Goal: Find contact information: Find contact information

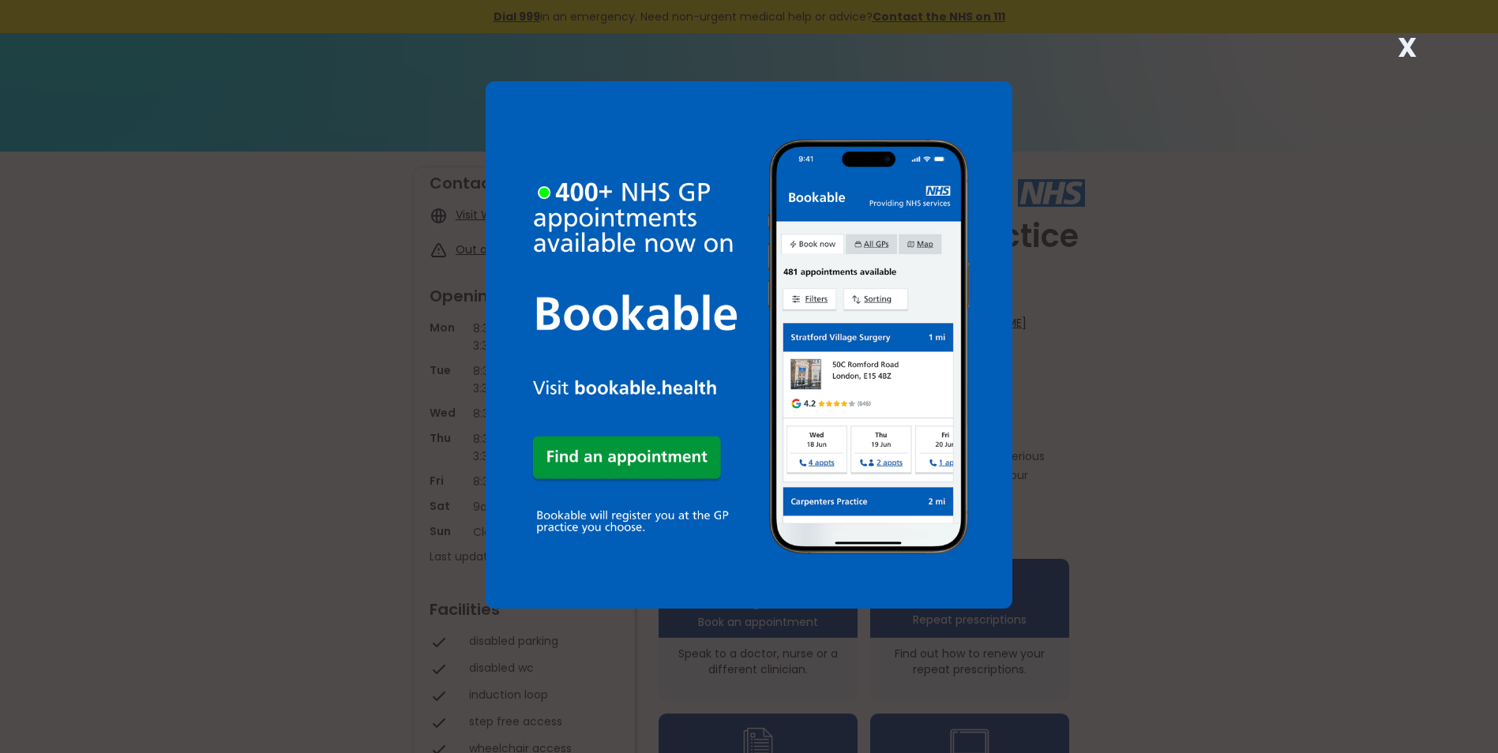
click at [1412, 51] on strong "X" at bounding box center [1407, 47] width 19 height 38
click at [1395, 48] on div "X" at bounding box center [1407, 54] width 32 height 32
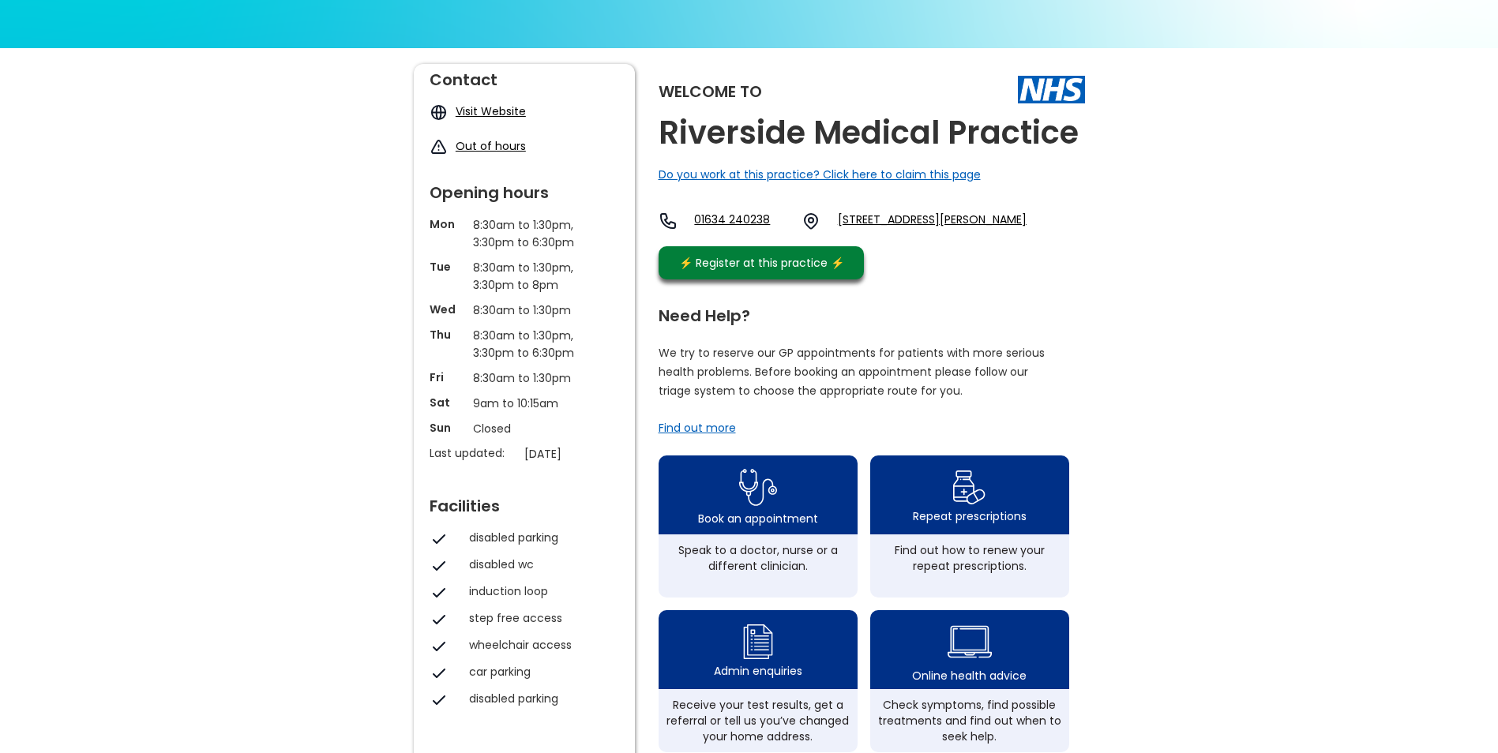
scroll to position [474, 0]
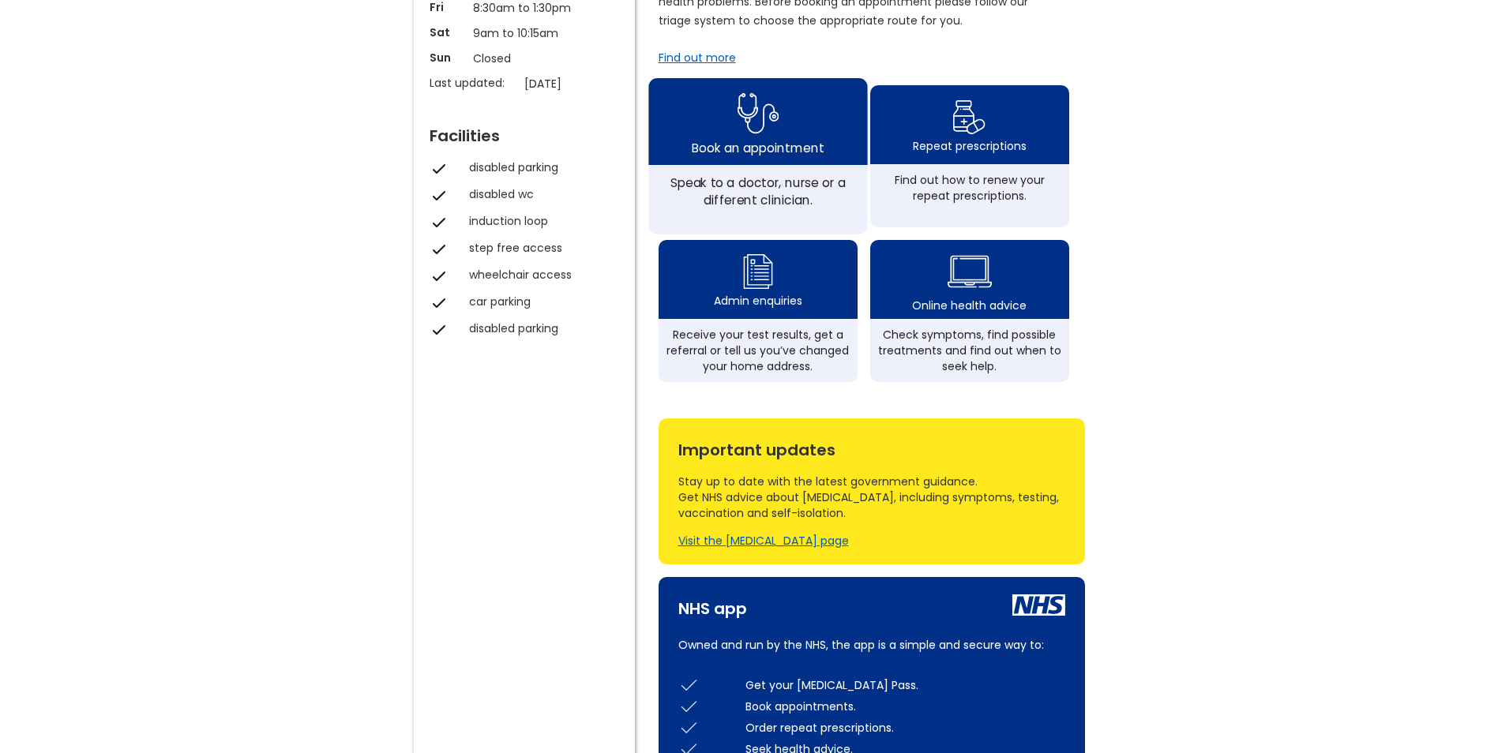
click at [807, 114] on div "Book an appointment" at bounding box center [757, 121] width 219 height 87
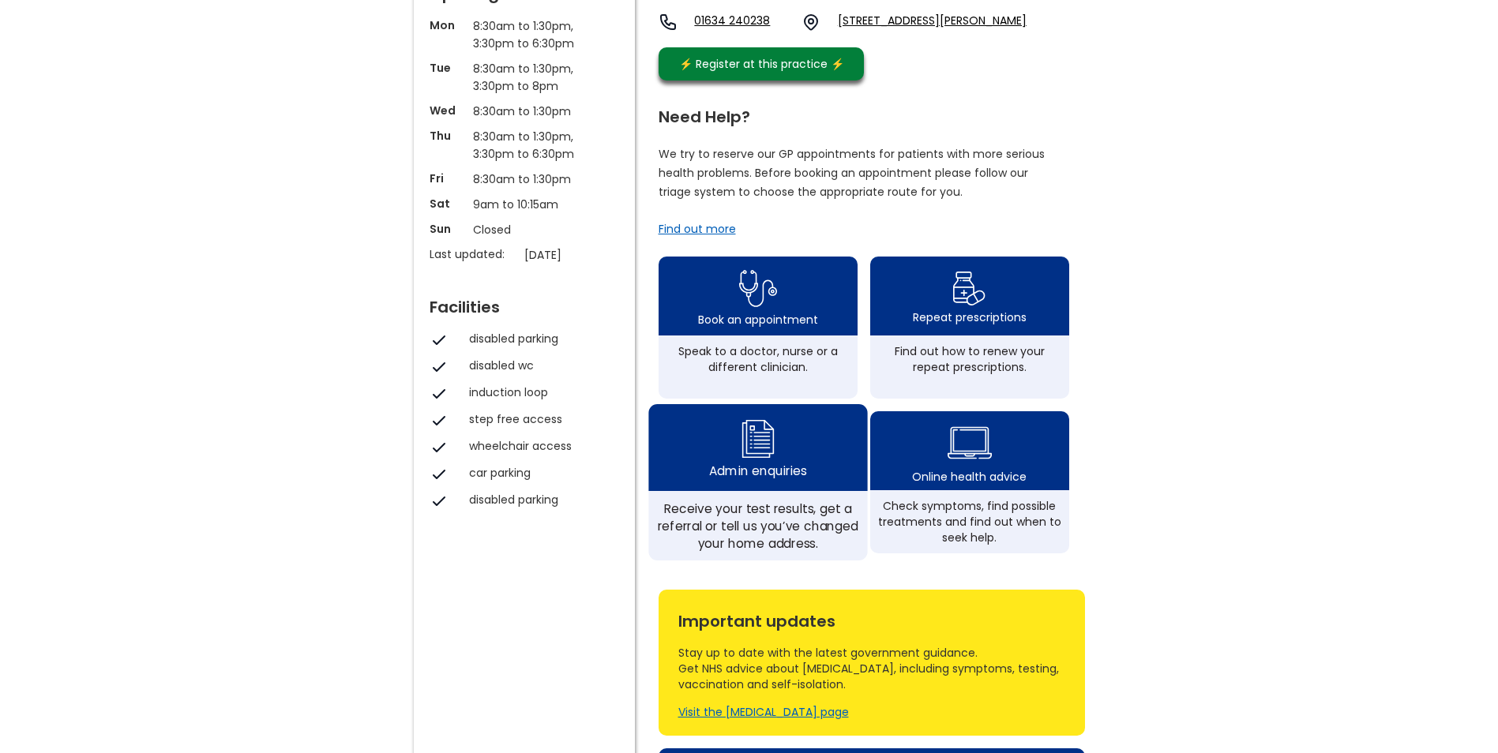
scroll to position [0, 0]
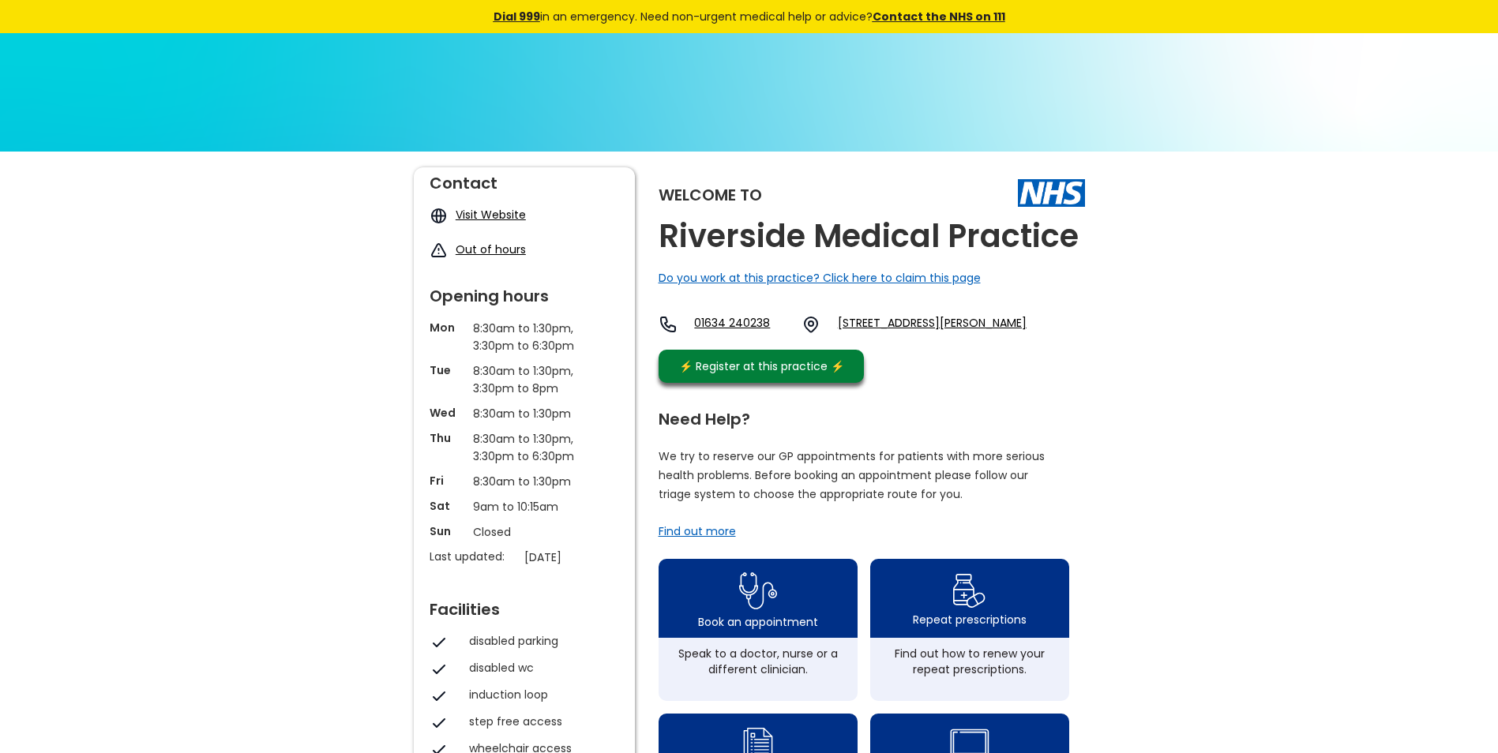
click at [7, 420] on div "Welcome to Riverside Medical Practice Do you work at this practice? Click here …" at bounding box center [749, 766] width 1498 height 1228
click at [1396, 345] on div "Welcome to Riverside Medical Practice Do you work at this practice? Click here …" at bounding box center [749, 766] width 1498 height 1228
click at [1367, 390] on div "Welcome to Riverside Medical Practice Do you work at this practice? Click here …" at bounding box center [749, 766] width 1498 height 1228
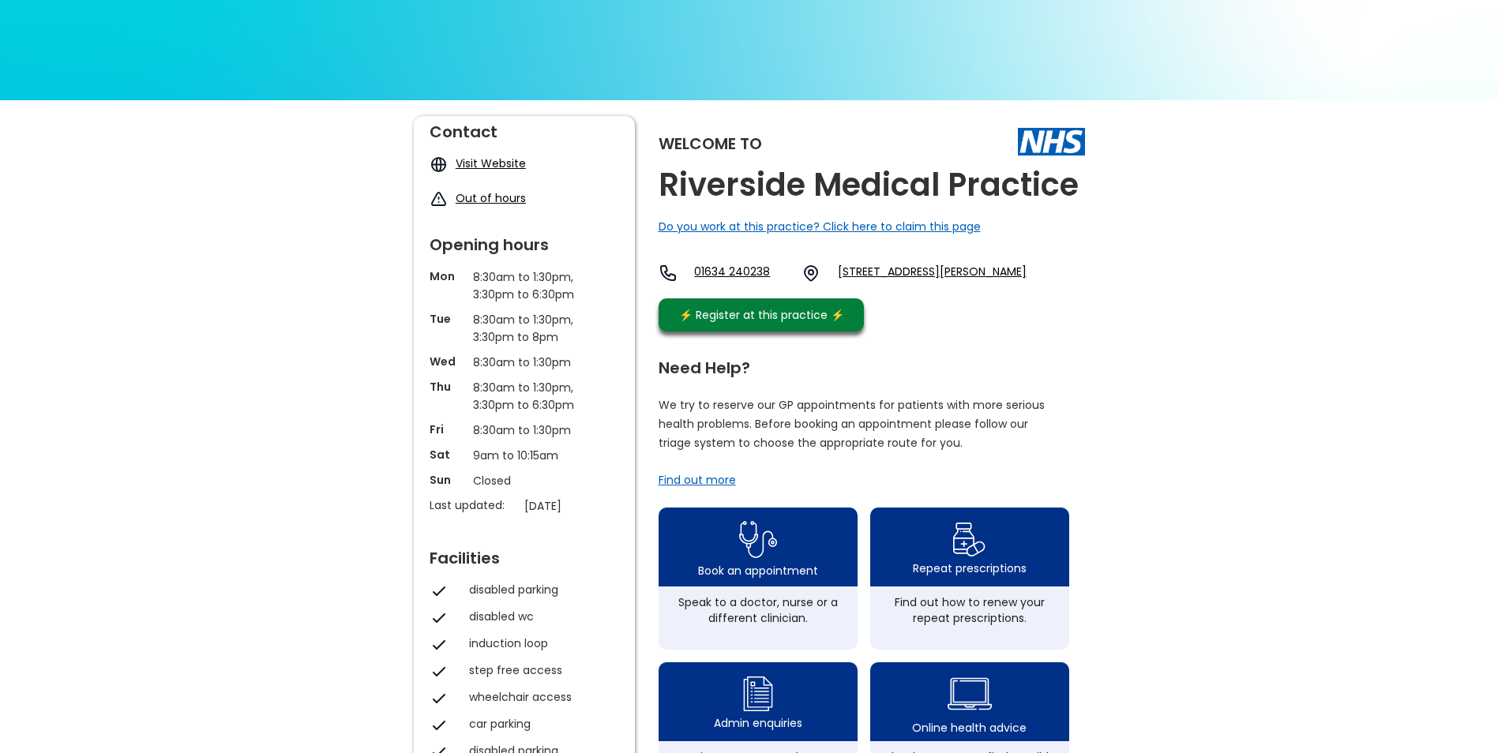
scroll to position [79, 0]
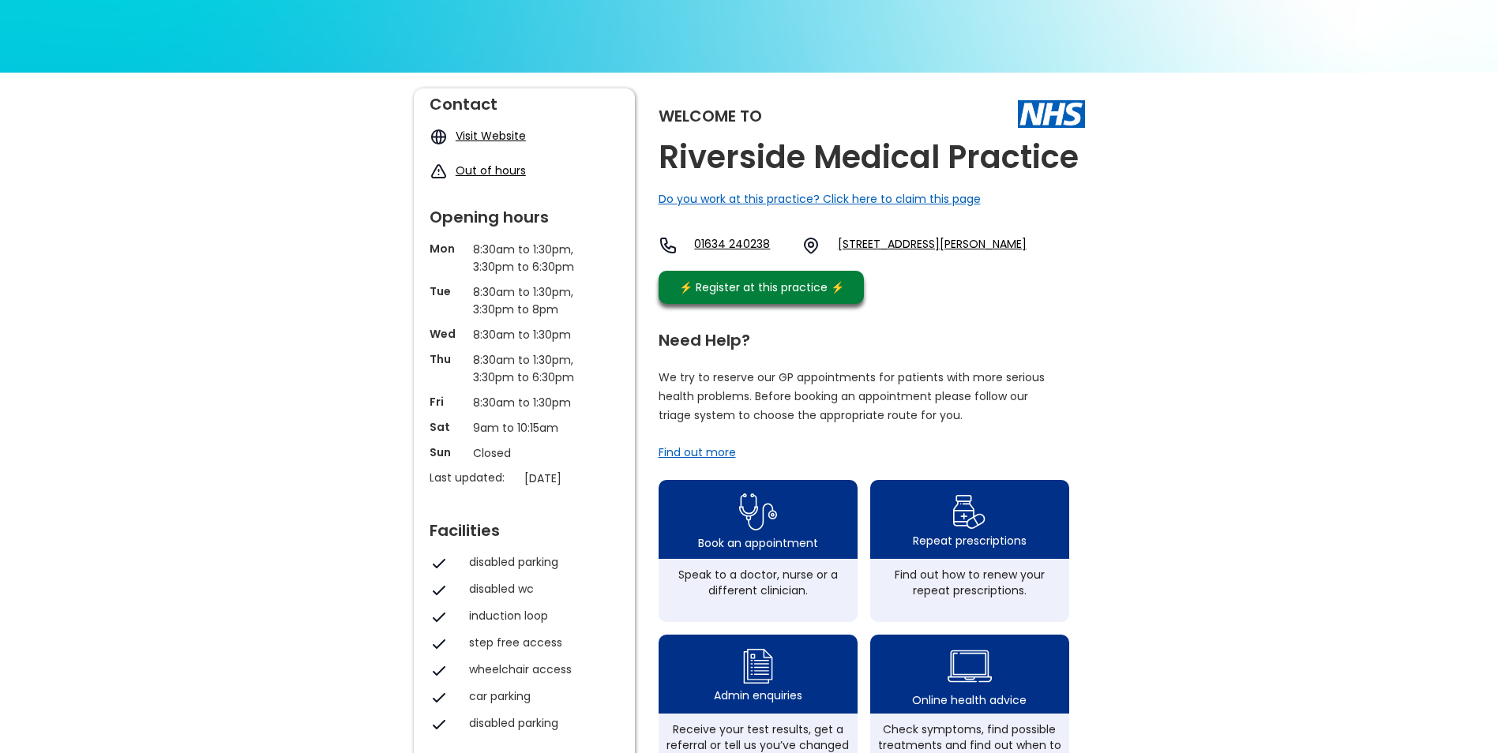
click at [760, 243] on link "01634 240238" at bounding box center [741, 245] width 95 height 19
click at [1239, 452] on div "Welcome to Riverside Medical Practice Do you work at this practice? Click here …" at bounding box center [749, 687] width 1498 height 1228
click at [1314, 249] on div "Welcome to Riverside Medical Practice Do you work at this practice? Click here …" at bounding box center [749, 687] width 1498 height 1228
click at [1473, 446] on div "Welcome to Riverside Medical Practice Do you work at this practice? Click here …" at bounding box center [749, 687] width 1498 height 1228
